Goal: Information Seeking & Learning: Find specific fact

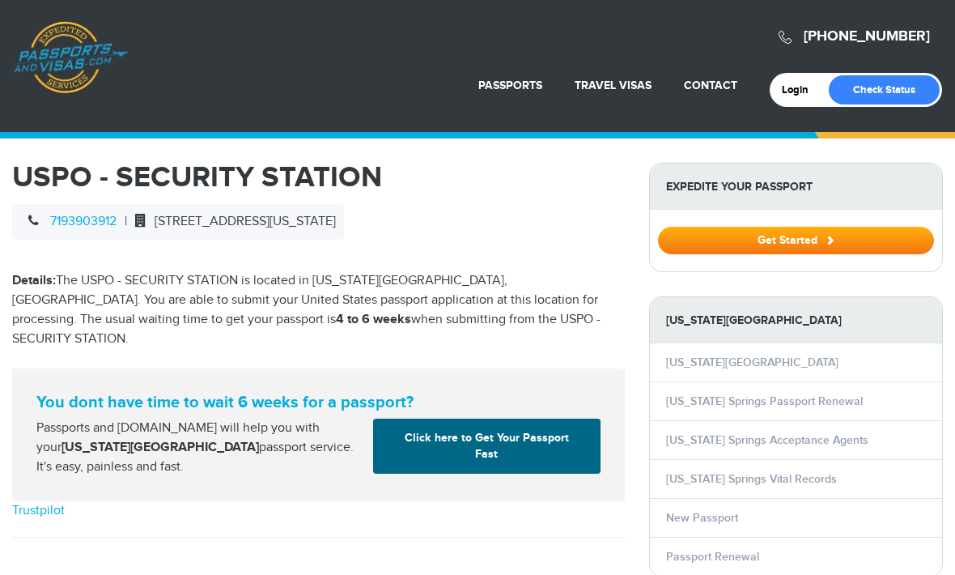
select select "**********"
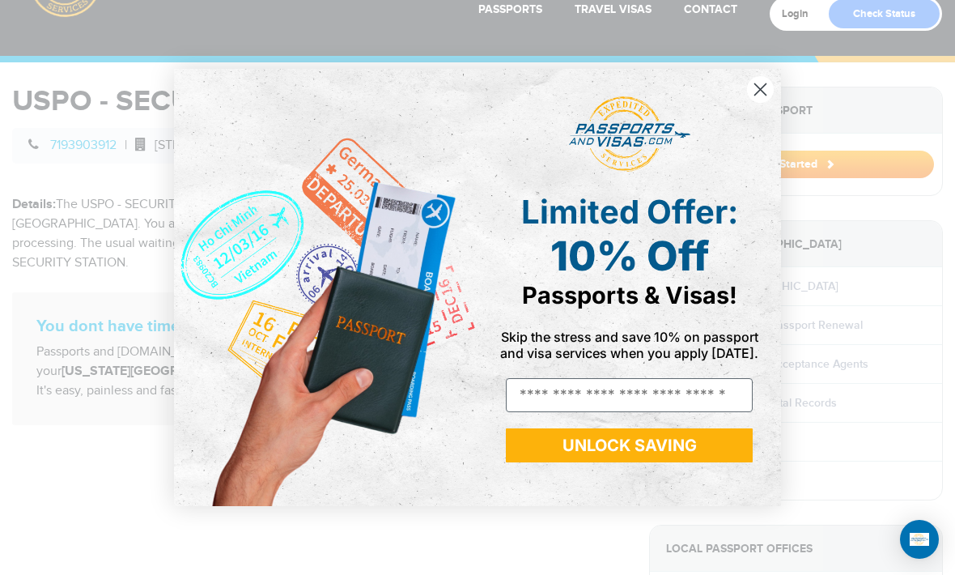
click at [767, 87] on circle "Close dialog" at bounding box center [760, 89] width 27 height 27
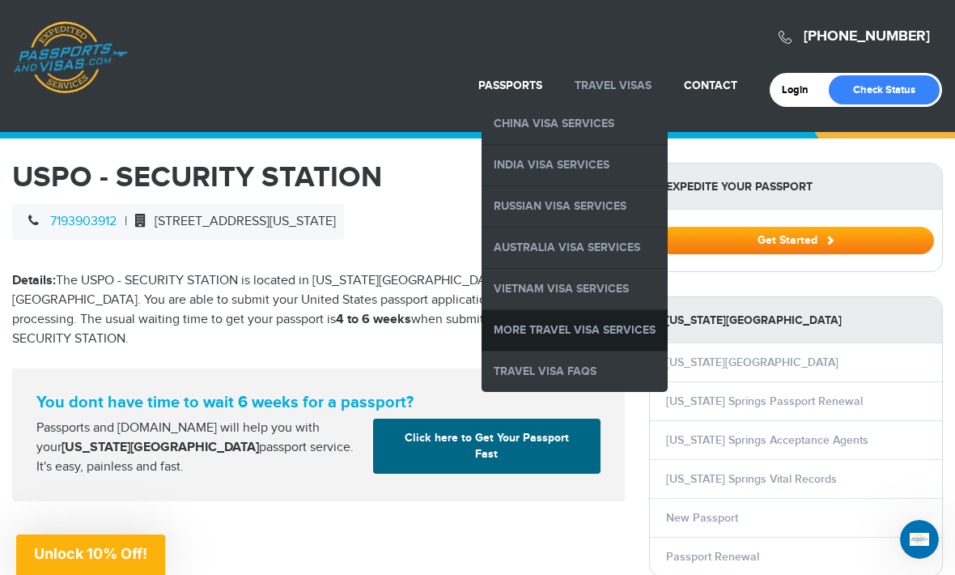
click at [637, 311] on link "More Travel Visa Services" at bounding box center [575, 330] width 186 height 40
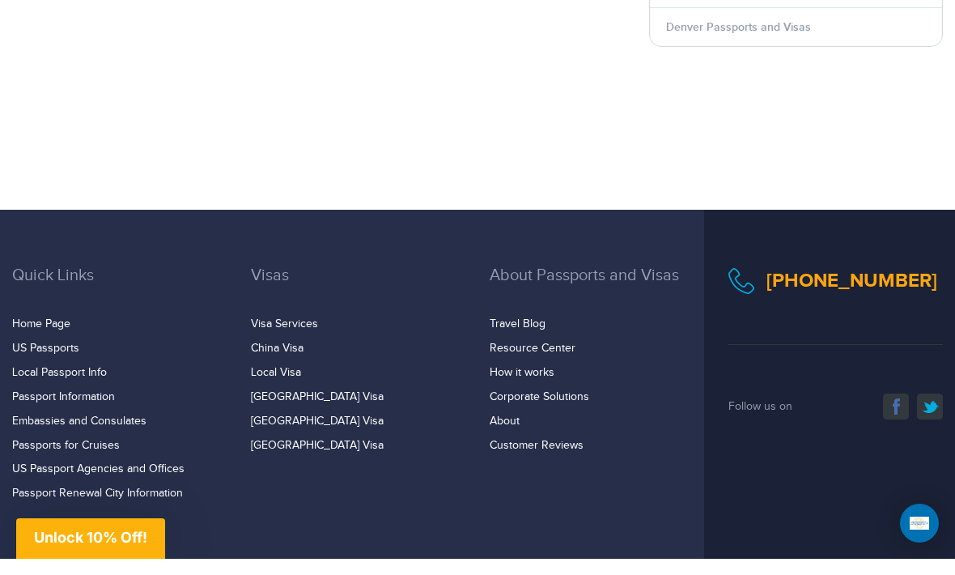
scroll to position [2500, 0]
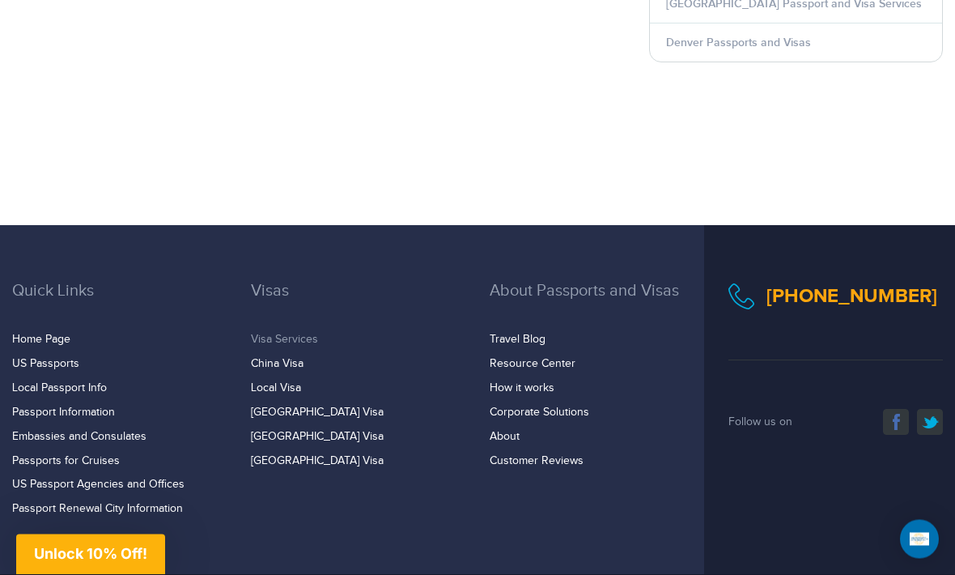
click at [296, 334] on link "Visa Services" at bounding box center [284, 340] width 67 height 13
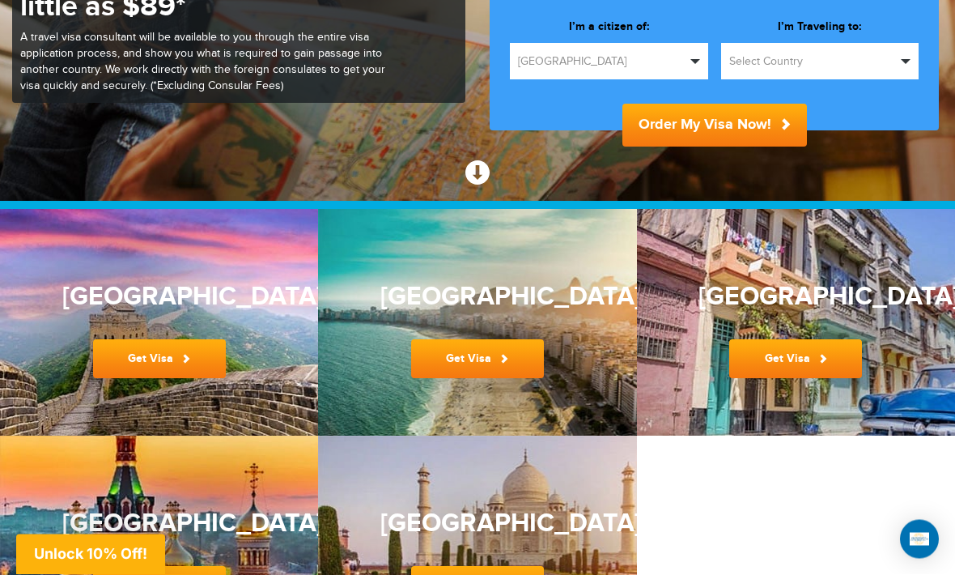
scroll to position [261, 0]
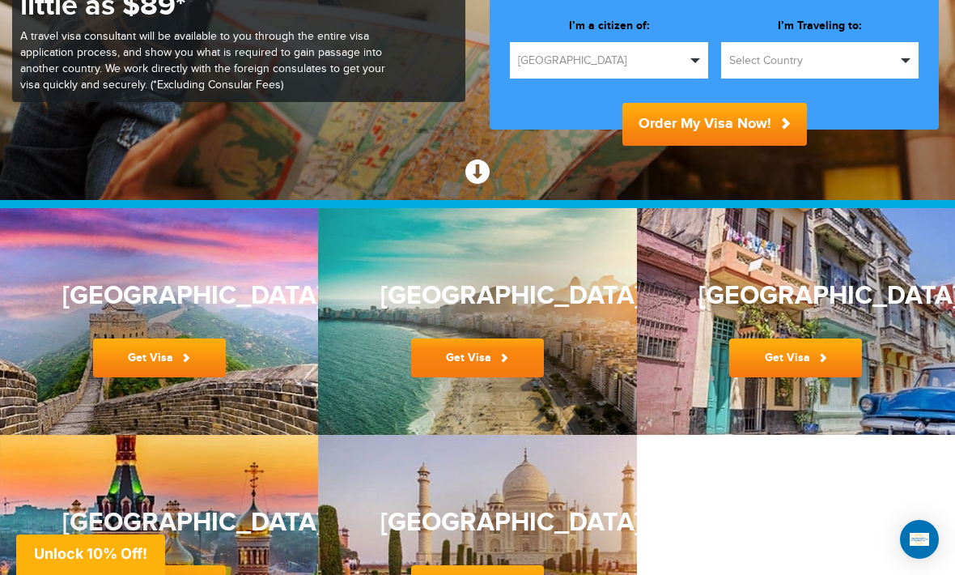
click at [505, 354] on span at bounding box center [504, 357] width 9 height 9
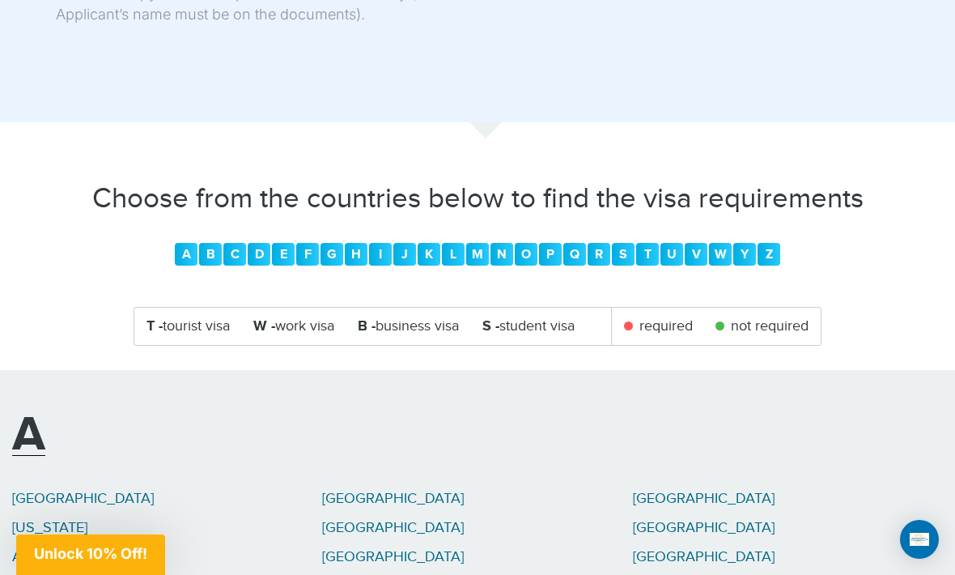
scroll to position [1817, 0]
click at [212, 317] on li "T - tourist visa" at bounding box center [189, 328] width 84 height 22
click at [202, 317] on li "T - tourist visa" at bounding box center [189, 328] width 84 height 22
click at [219, 244] on link "B" at bounding box center [210, 255] width 23 height 23
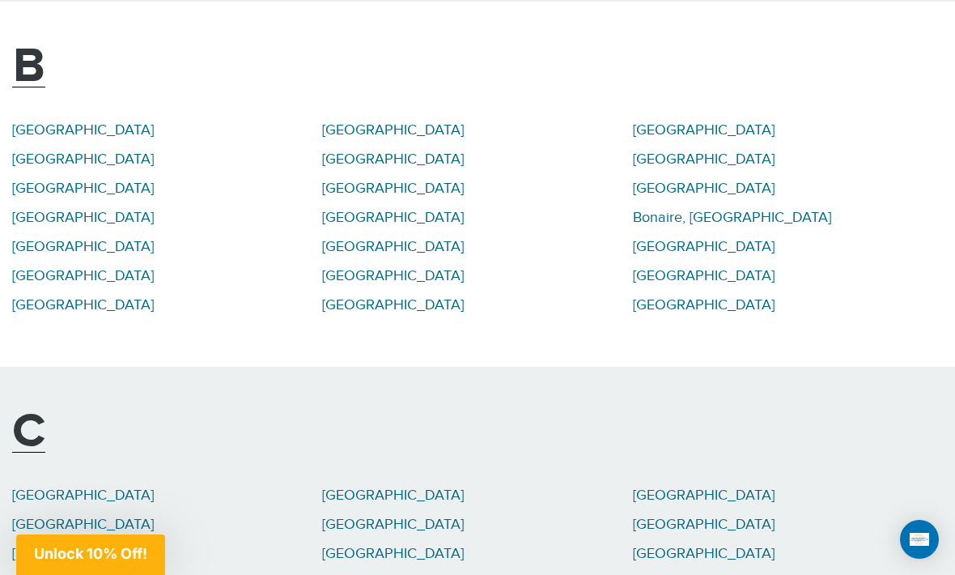
scroll to position [2501, 0]
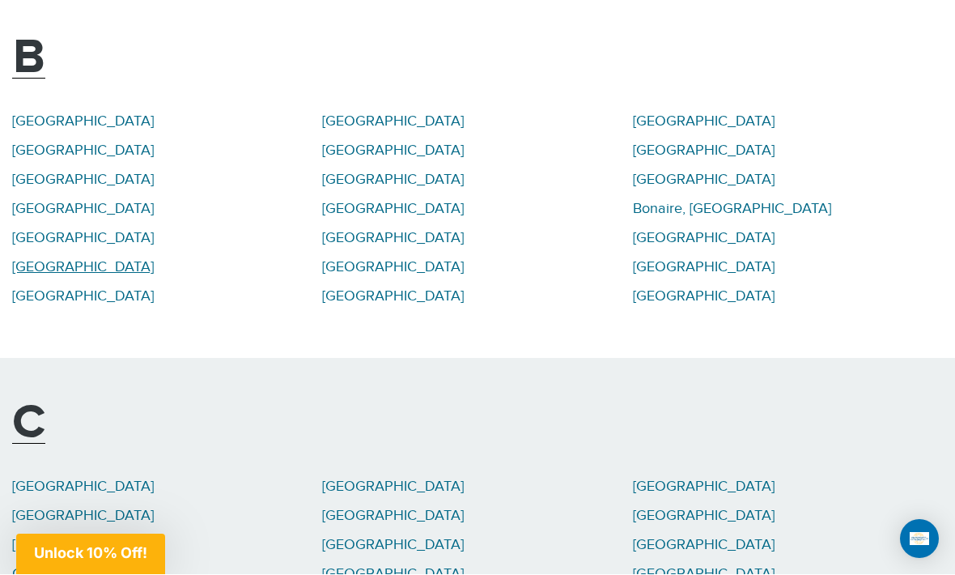
click at [40, 259] on link "[GEOGRAPHIC_DATA]" at bounding box center [83, 267] width 142 height 17
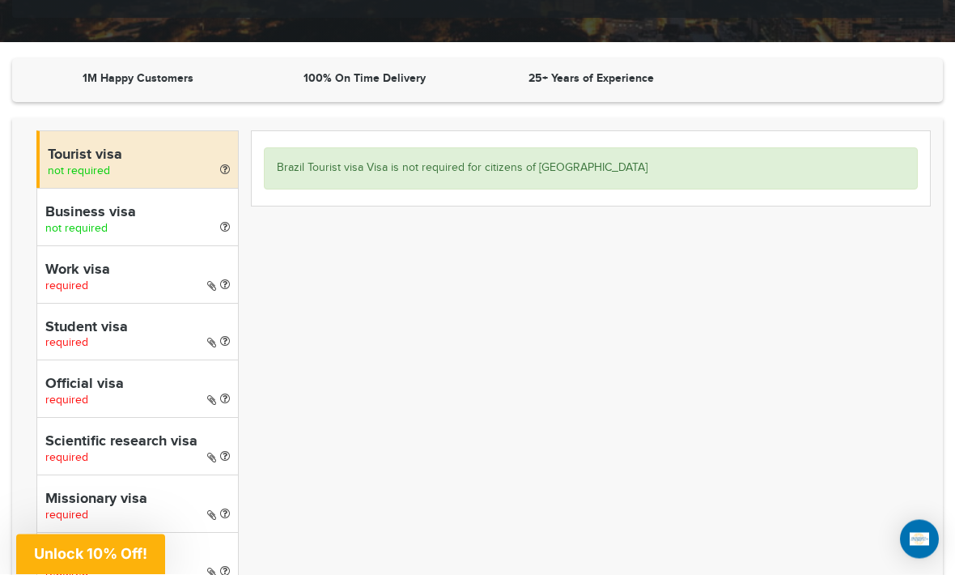
scroll to position [494, 0]
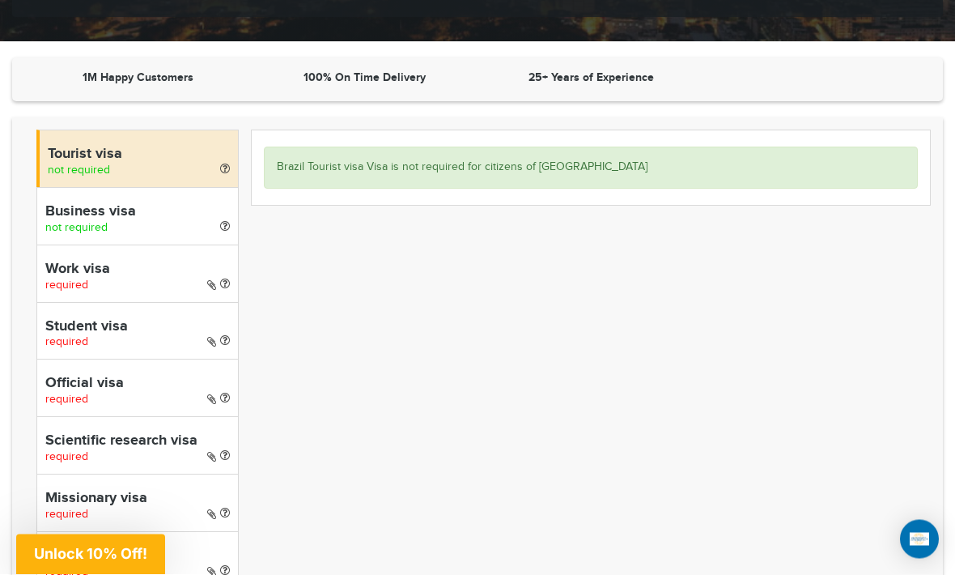
click at [119, 168] on div "Tourist visa not required" at bounding box center [137, 158] width 202 height 57
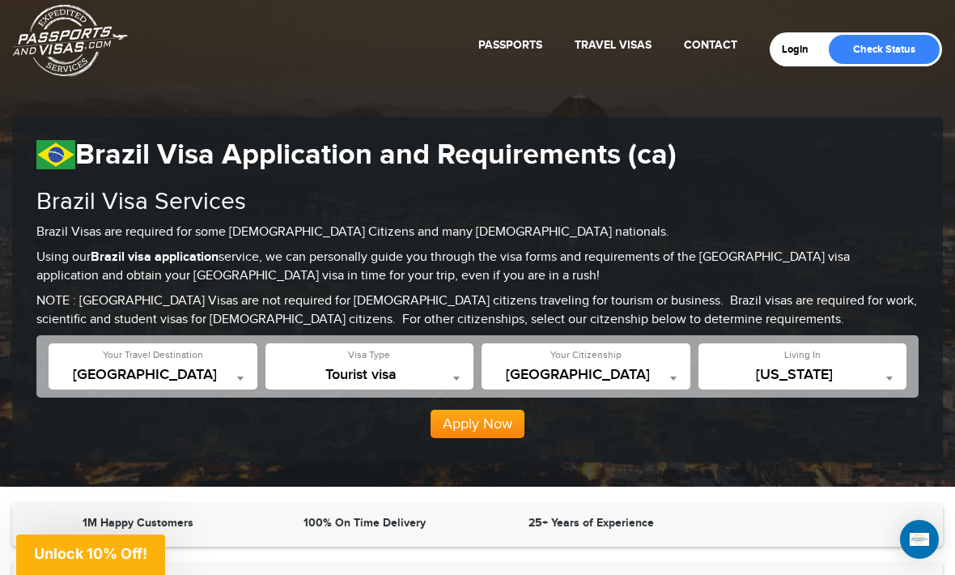
scroll to position [0, 0]
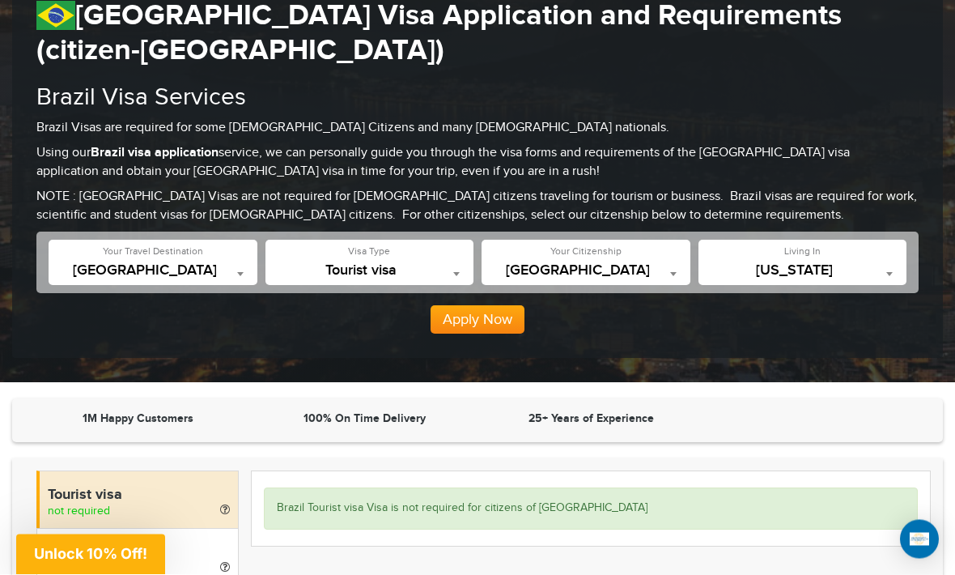
scroll to position [189, 0]
